Goal: Task Accomplishment & Management: Use online tool/utility

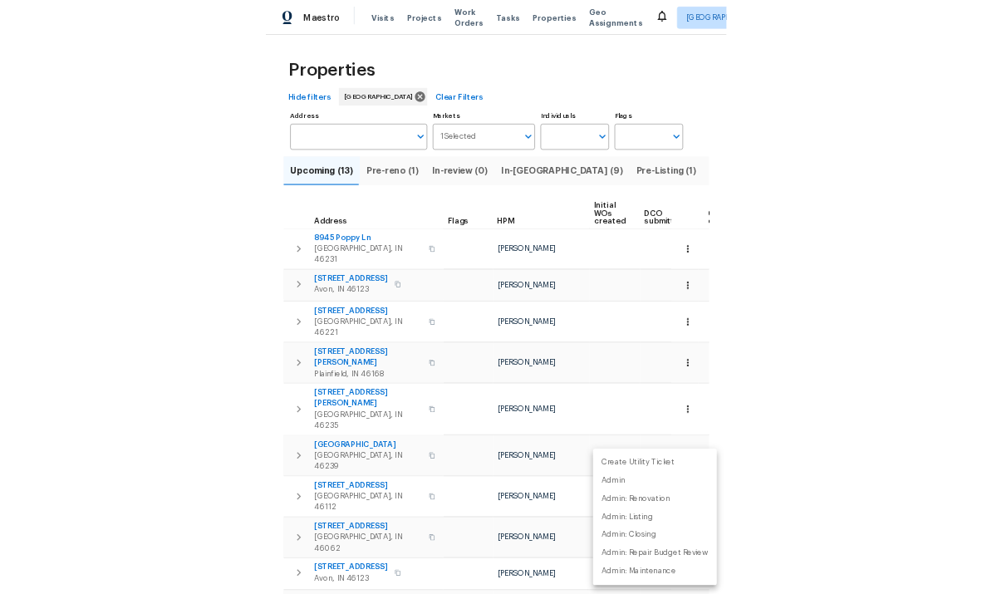
scroll to position [0, 135]
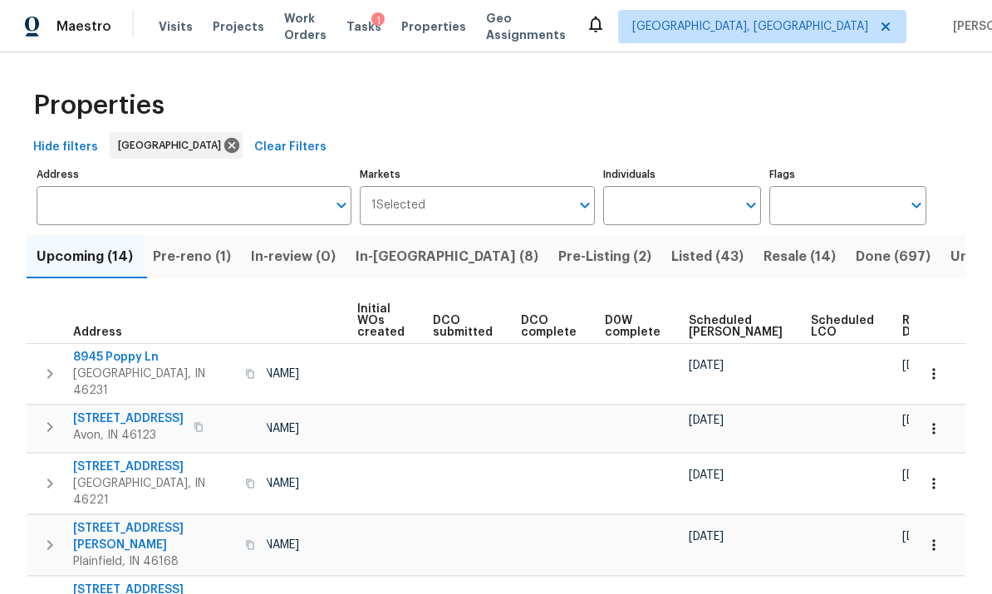
scroll to position [0, 135]
click at [903, 329] on span "Ready Date" at bounding box center [921, 326] width 37 height 23
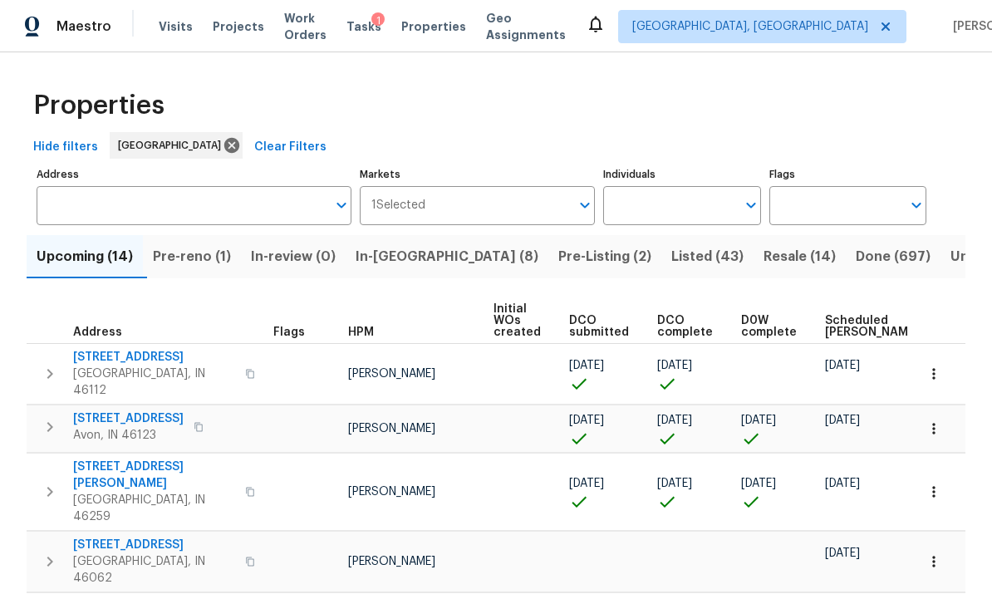
click at [940, 368] on icon "button" at bounding box center [934, 374] width 17 height 17
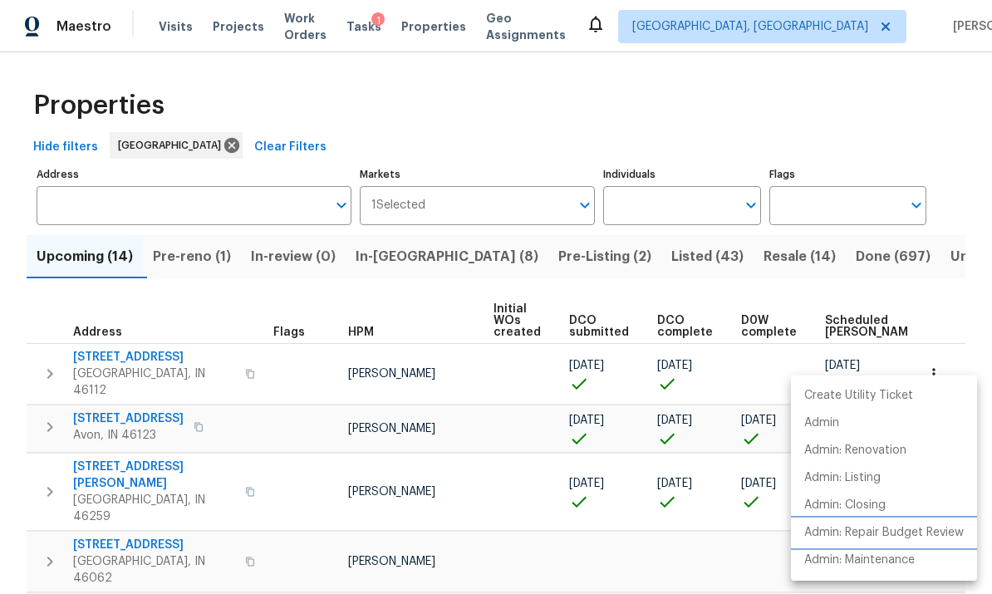
click at [913, 531] on p "Admin: Repair Budget Review" at bounding box center [885, 532] width 160 height 17
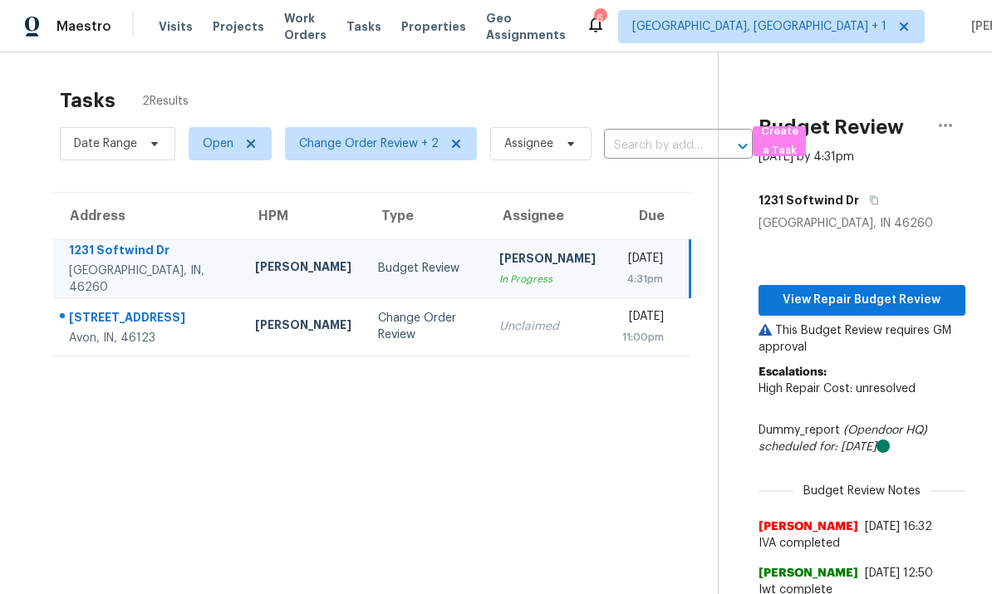
click at [184, 331] on div "Avon, IN, 46123" at bounding box center [149, 338] width 160 height 17
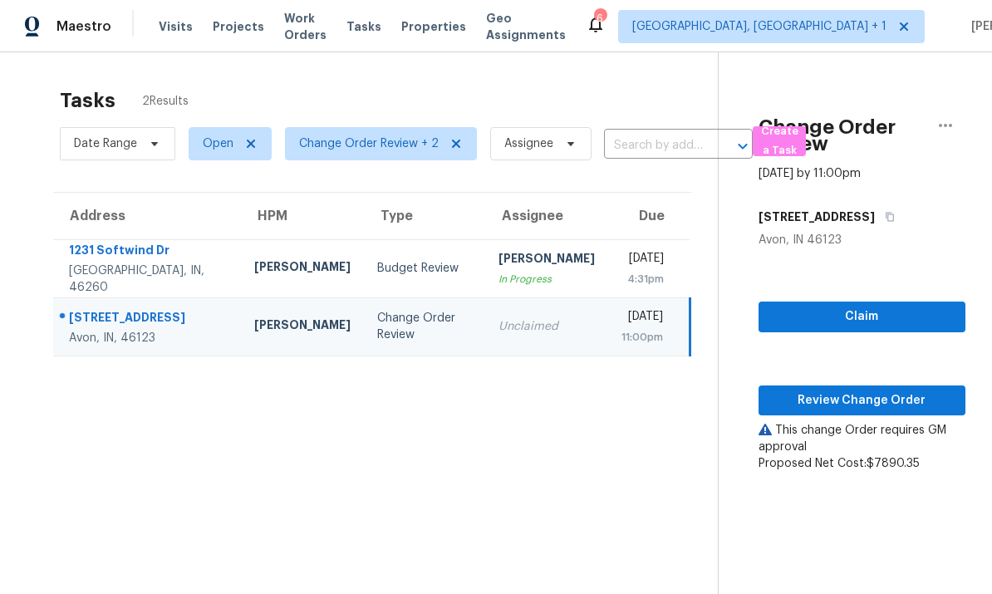
click at [190, 263] on td "1231 Softwind Dr Indianapolis, IN, 46260" at bounding box center [147, 268] width 188 height 58
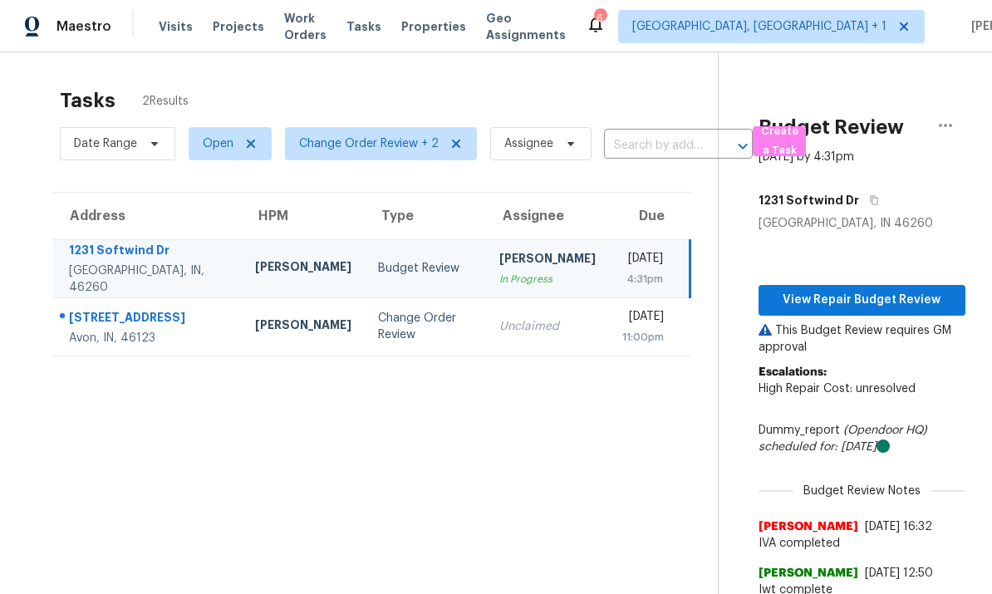
click at [193, 331] on td "8358 Balmoral Ln Avon, IN, 46123" at bounding box center [147, 327] width 189 height 58
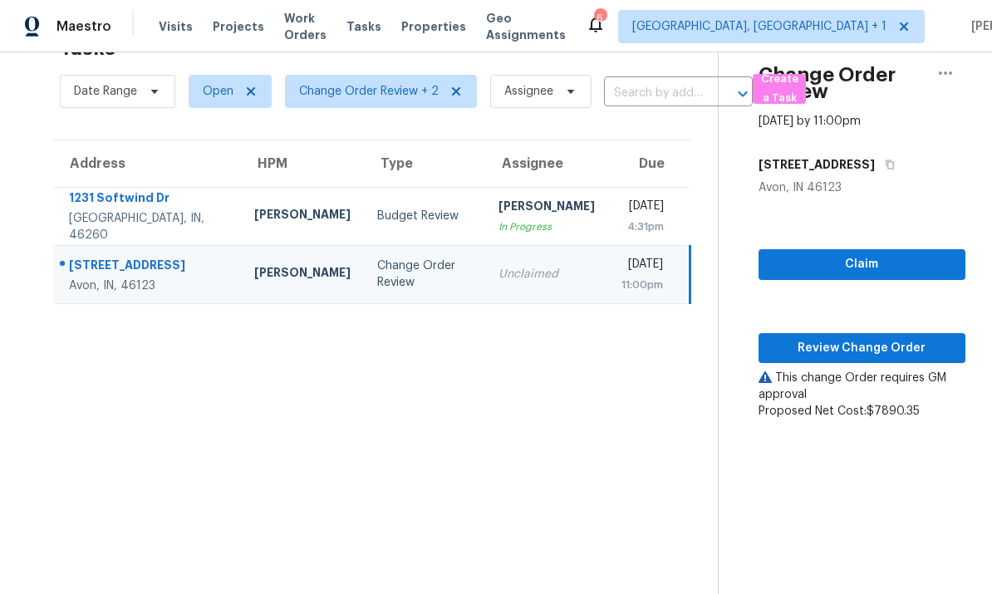
scroll to position [52, 0]
click at [858, 352] on span "Review Change Order" at bounding box center [862, 348] width 180 height 21
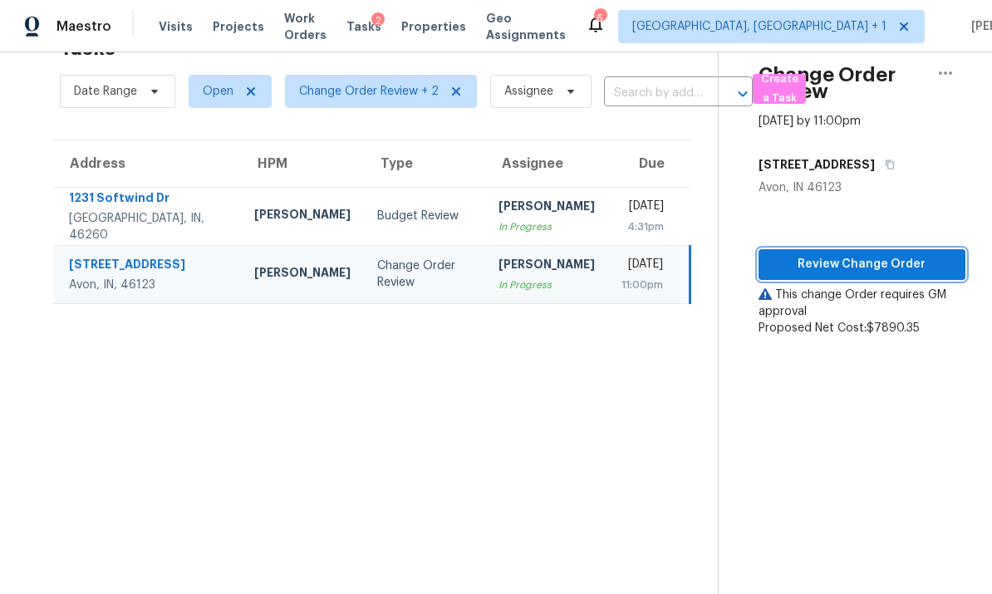
click at [855, 265] on span "Review Change Order" at bounding box center [862, 264] width 180 height 21
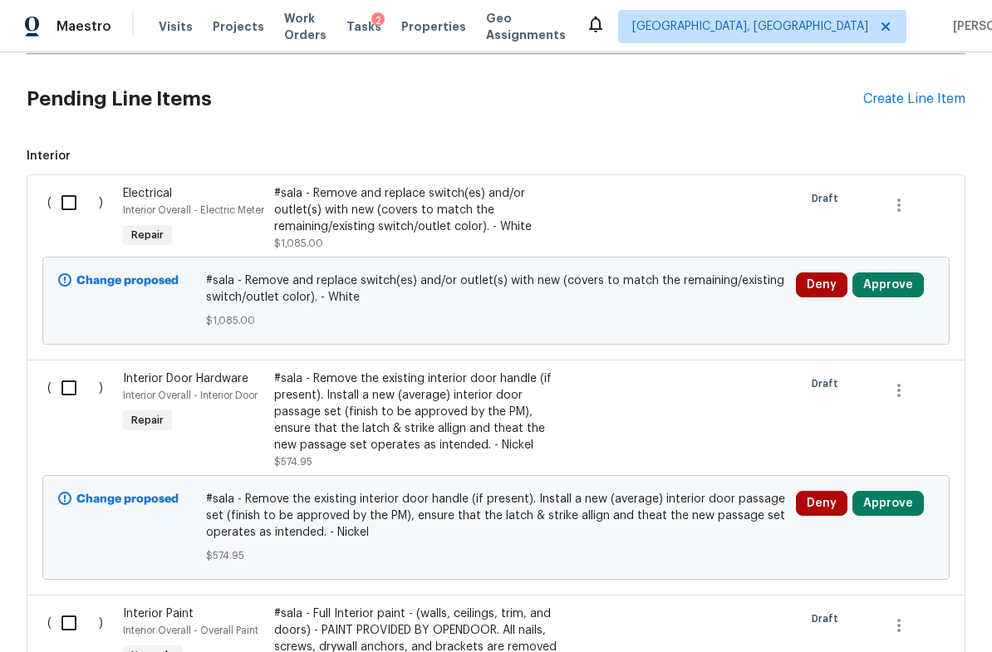
scroll to position [381, 0]
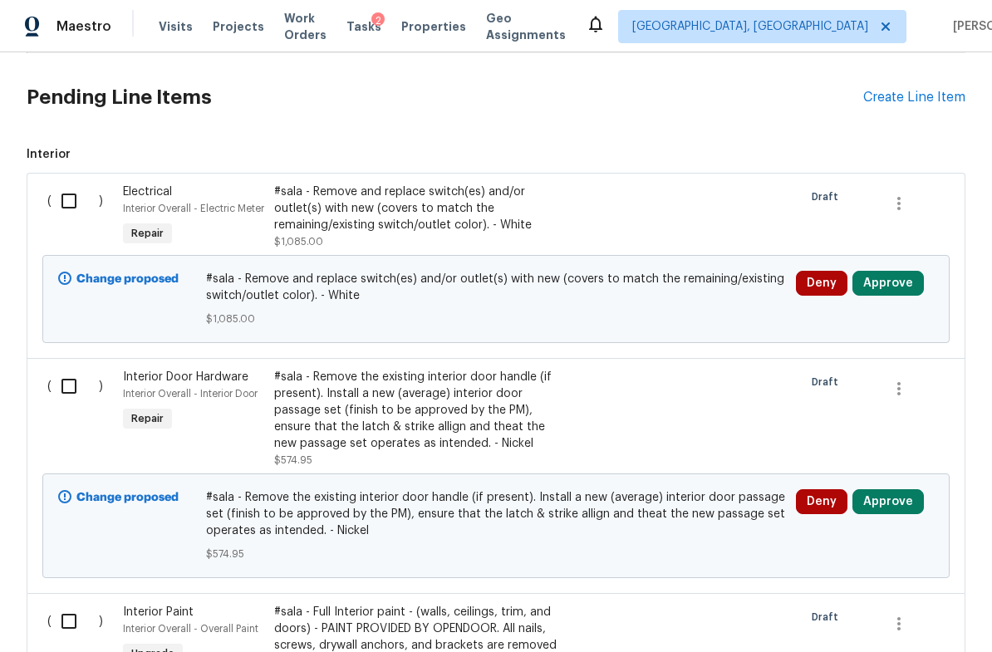
click at [900, 291] on button "Approve" at bounding box center [888, 283] width 71 height 25
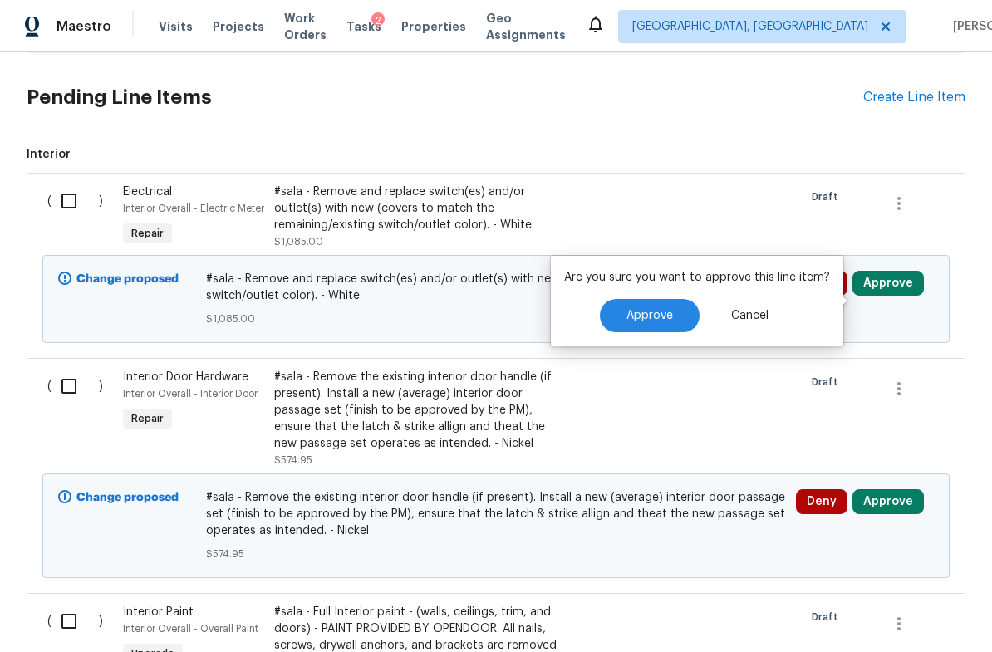
click at [656, 321] on span "Approve" at bounding box center [650, 316] width 47 height 12
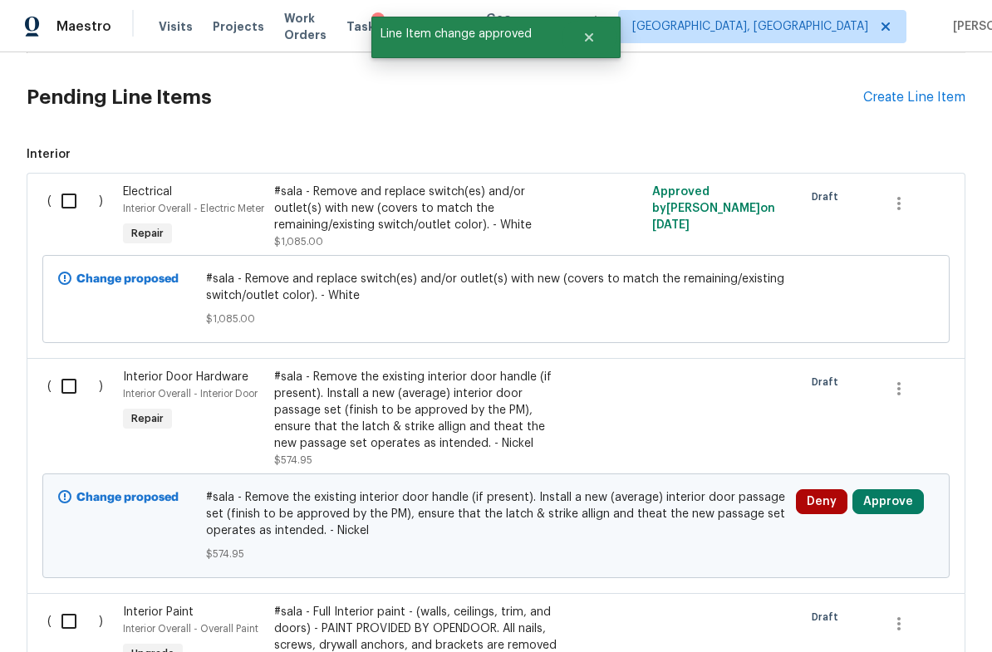
click at [891, 514] on button "Approve" at bounding box center [888, 502] width 71 height 25
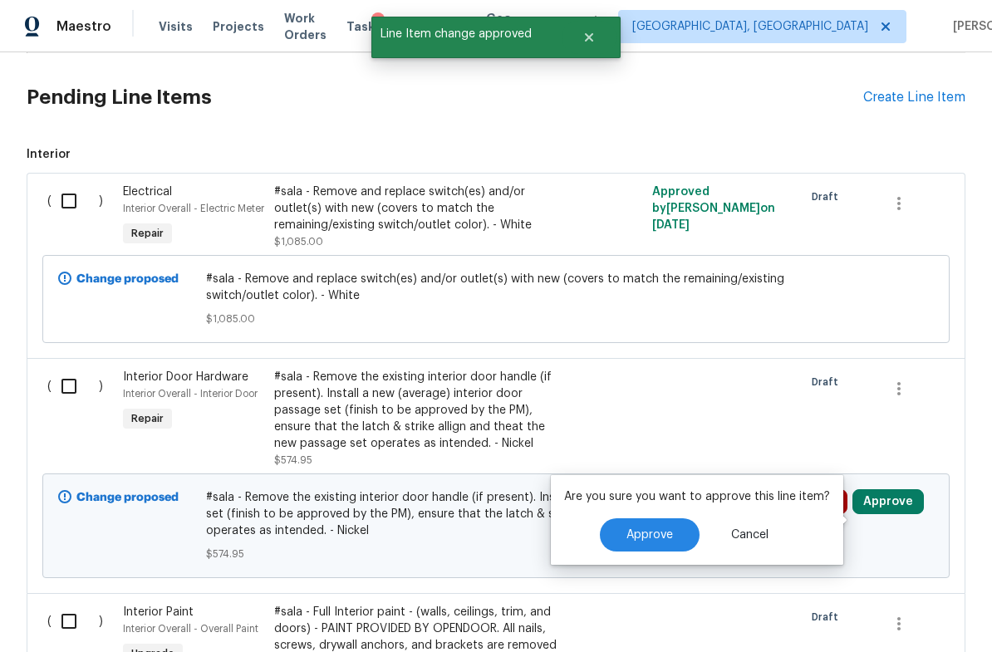
click at [647, 529] on span "Approve" at bounding box center [650, 535] width 47 height 12
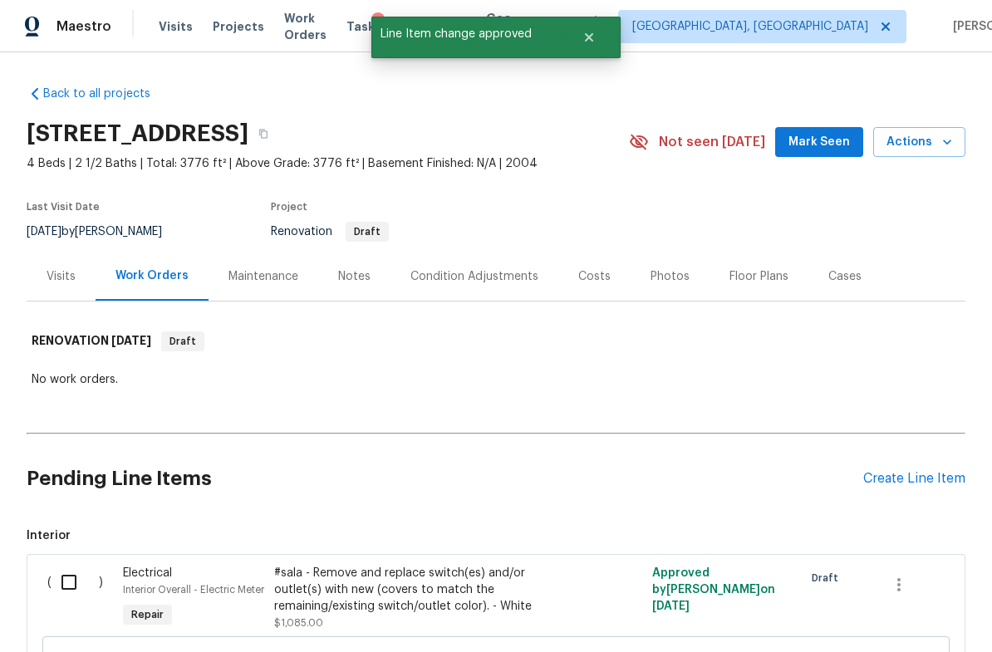
scroll to position [0, 0]
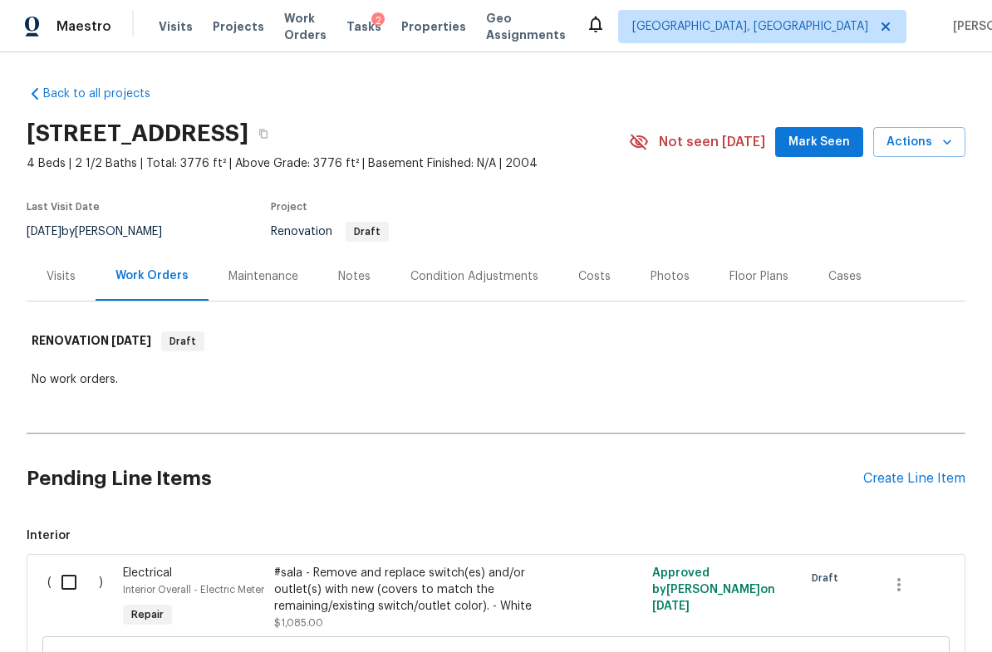
click at [361, 285] on div "Notes" at bounding box center [354, 276] width 72 height 49
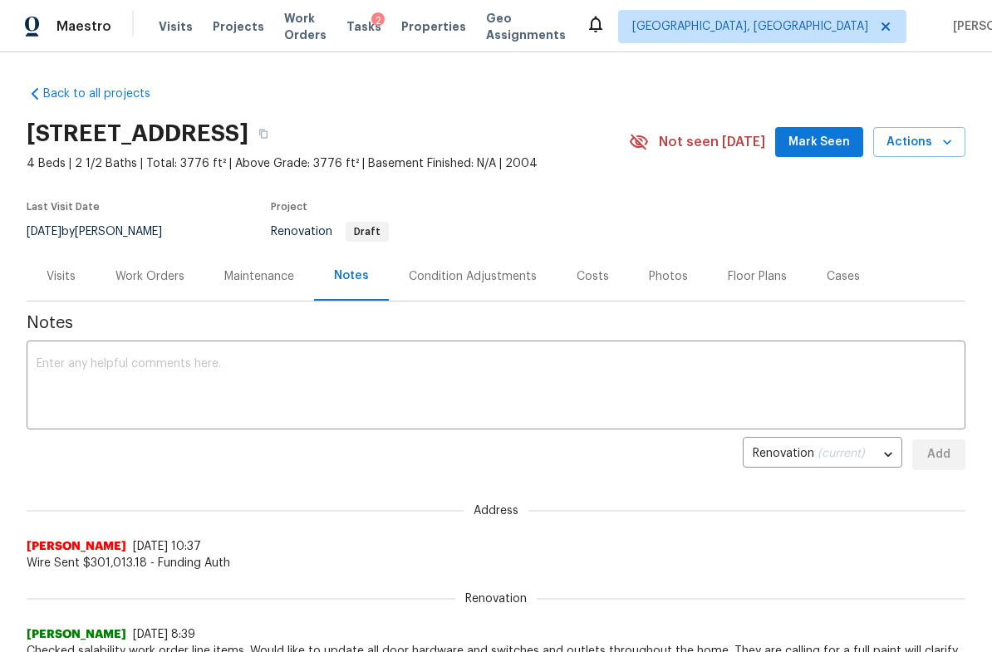
click at [316, 24] on span "Work Orders" at bounding box center [305, 26] width 42 height 33
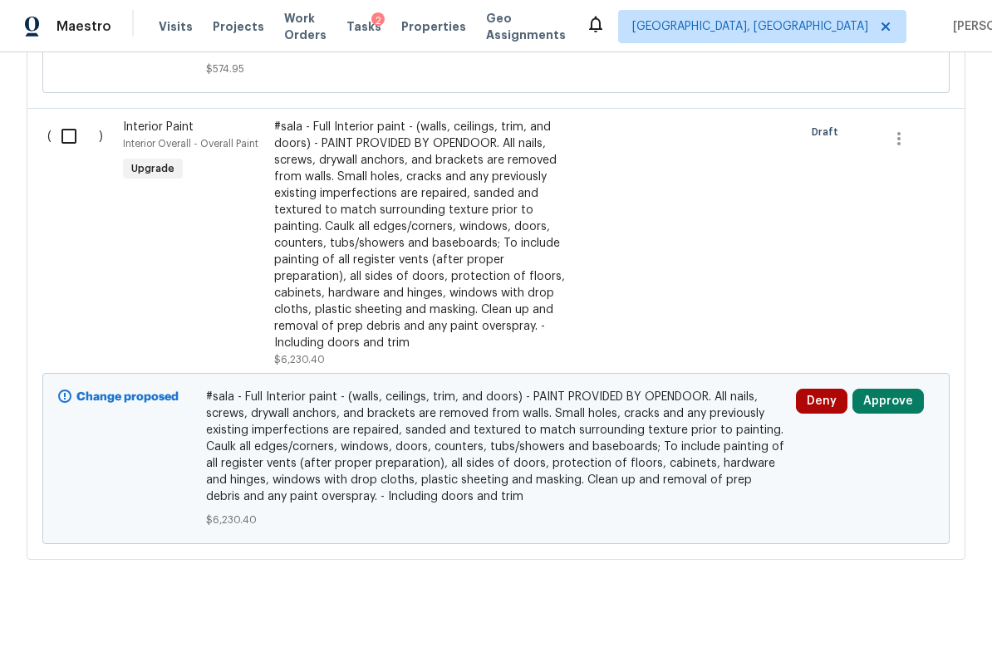
scroll to position [866, 0]
click at [891, 415] on button "Approve" at bounding box center [888, 402] width 71 height 25
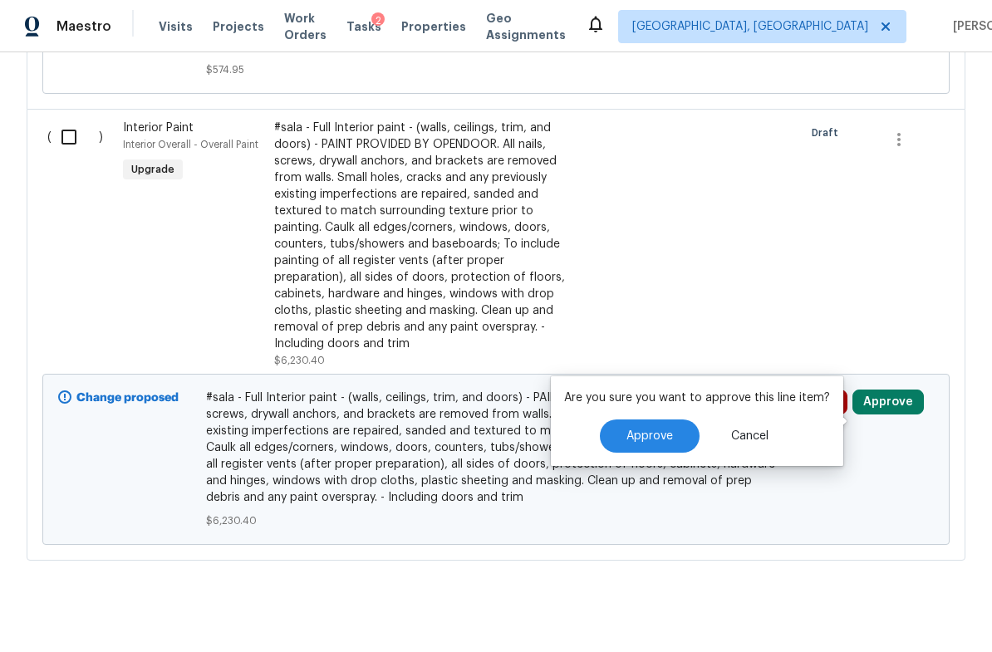
click at [662, 429] on button "Approve" at bounding box center [650, 436] width 100 height 33
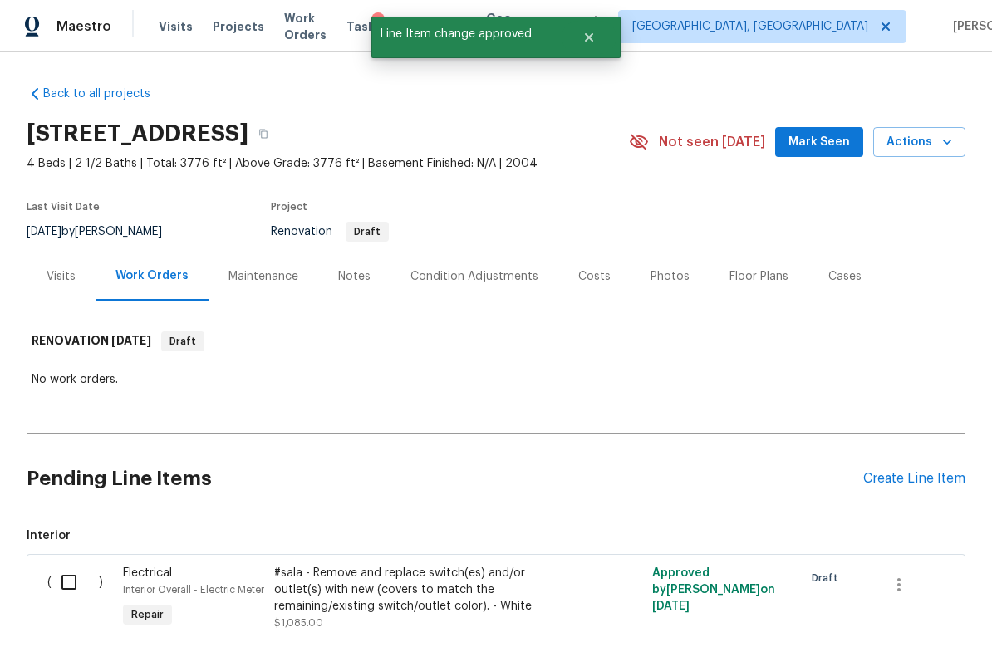
scroll to position [0, 0]
